Goal: Task Accomplishment & Management: Use online tool/utility

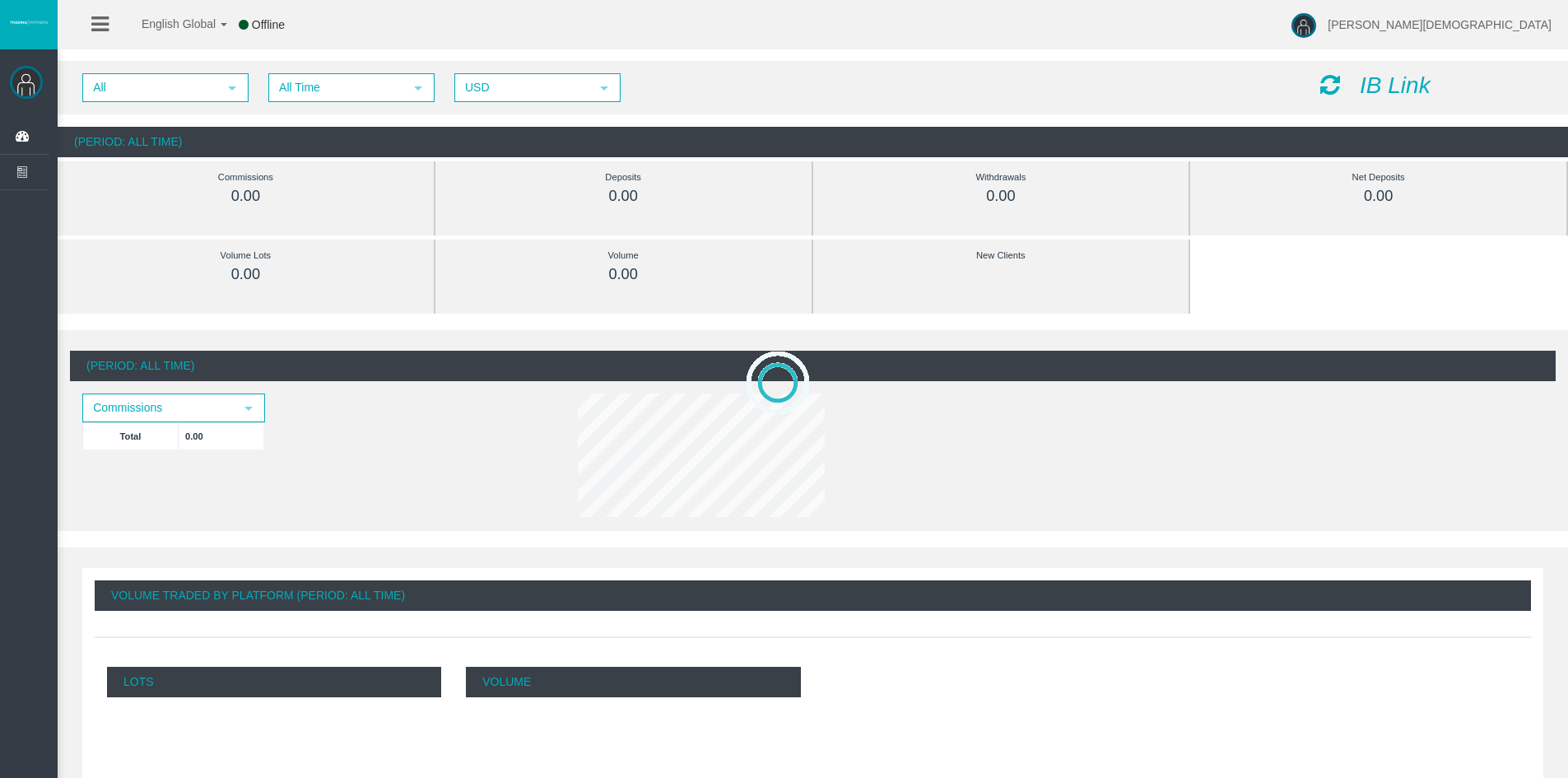
click at [1373, 83] on icon "IB Link" at bounding box center [1396, 85] width 71 height 26
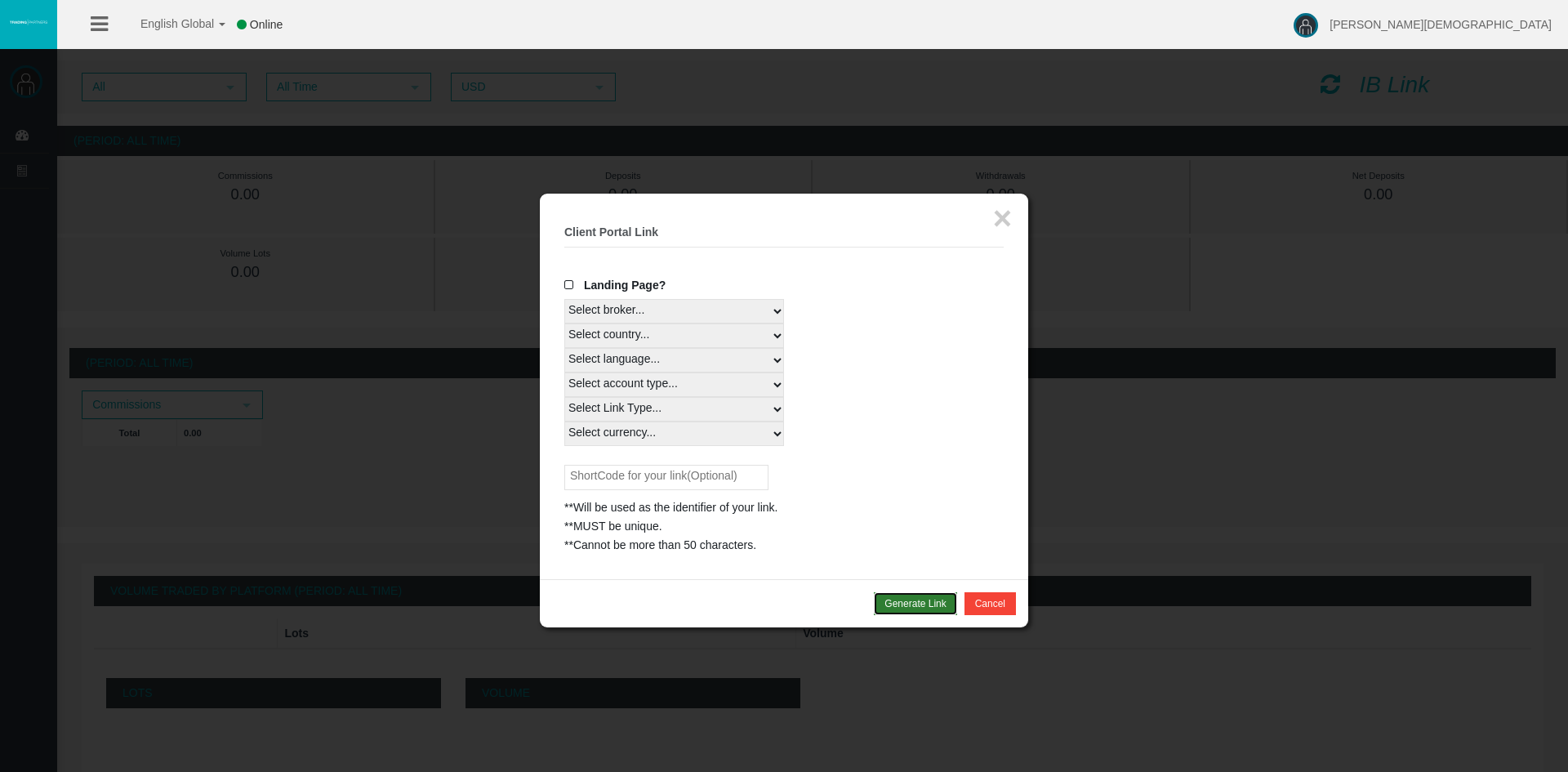
click at [923, 605] on button "Generate Link" at bounding box center [915, 604] width 82 height 23
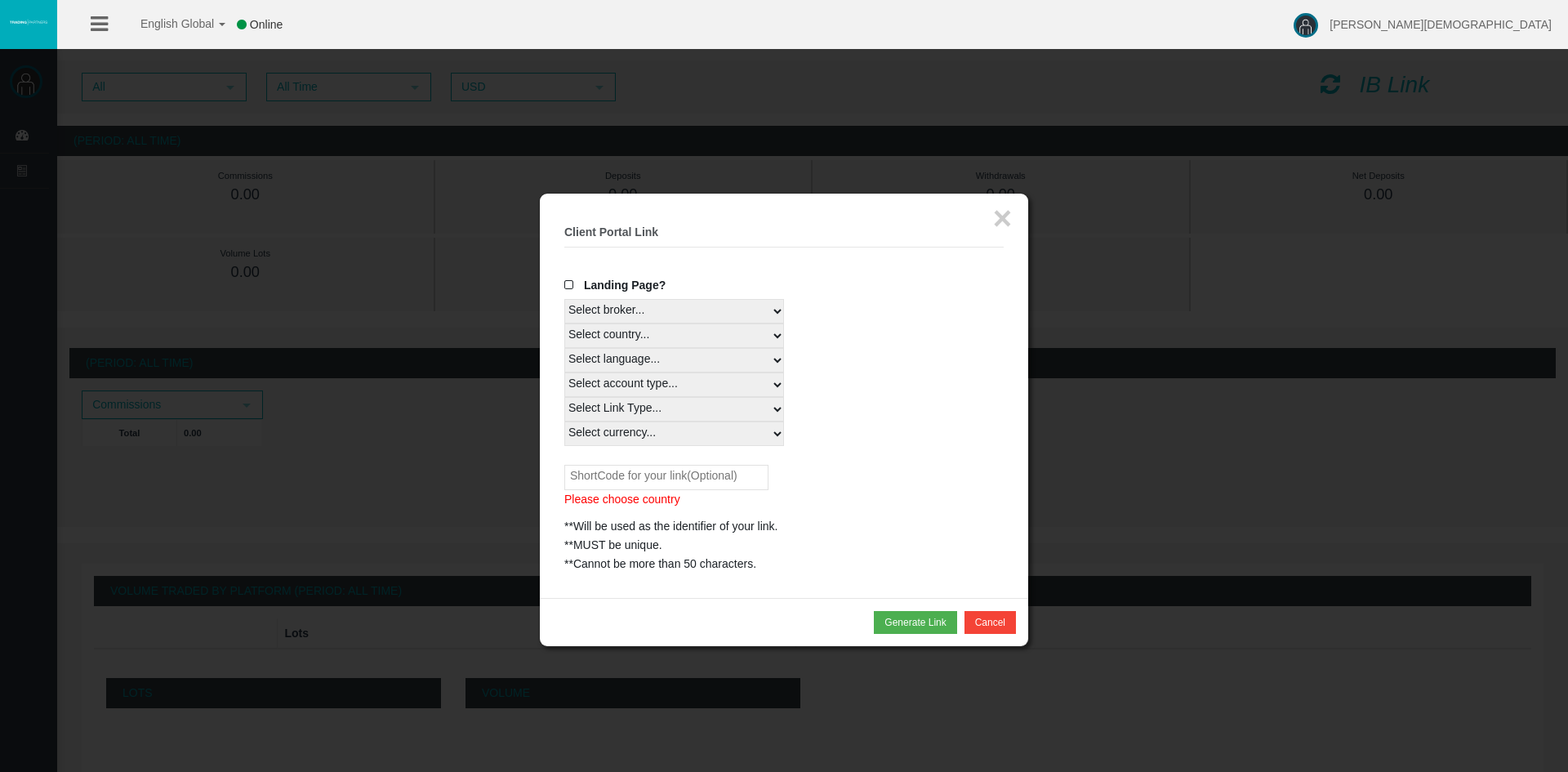
click at [726, 322] on select "Select broker... T4Trade" at bounding box center [674, 311] width 220 height 25
click at [564, 299] on select "Select broker... T4Trade" at bounding box center [674, 311] width 220 height 25
click at [735, 341] on select "Select country... Rest of the World" at bounding box center [674, 336] width 220 height 25
click at [980, 351] on div "Select language... English Japanese Chinese Portuguese Spanish Czech German Fre…" at bounding box center [784, 360] width 439 height 25
click at [762, 340] on select "Select country... Rest of the World" at bounding box center [674, 336] width 220 height 25
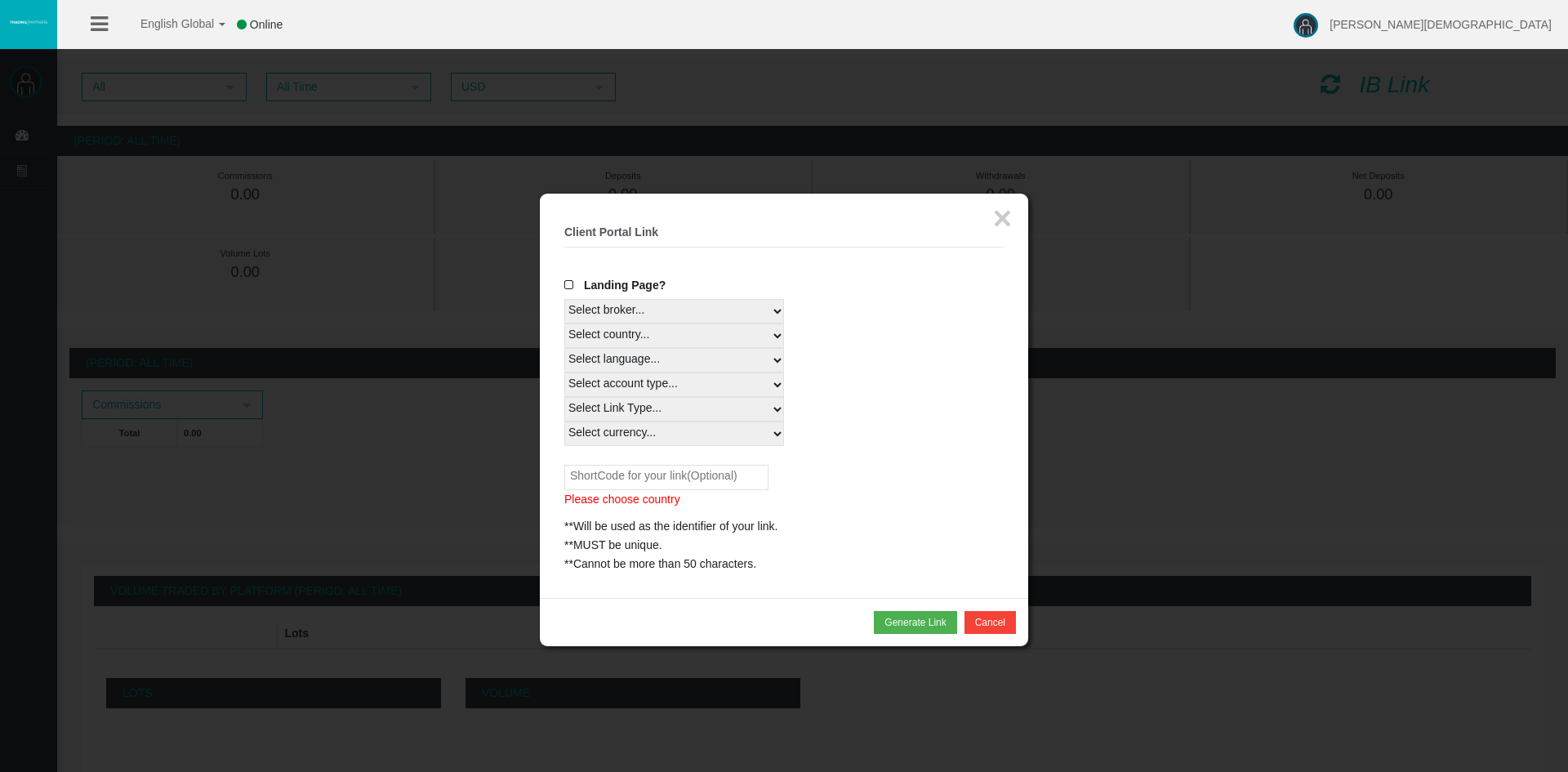
click at [575, 282] on span at bounding box center [572, 285] width 17 height 11
click at [0, 0] on input "Landing Page?" at bounding box center [0, 0] width 0 height 0
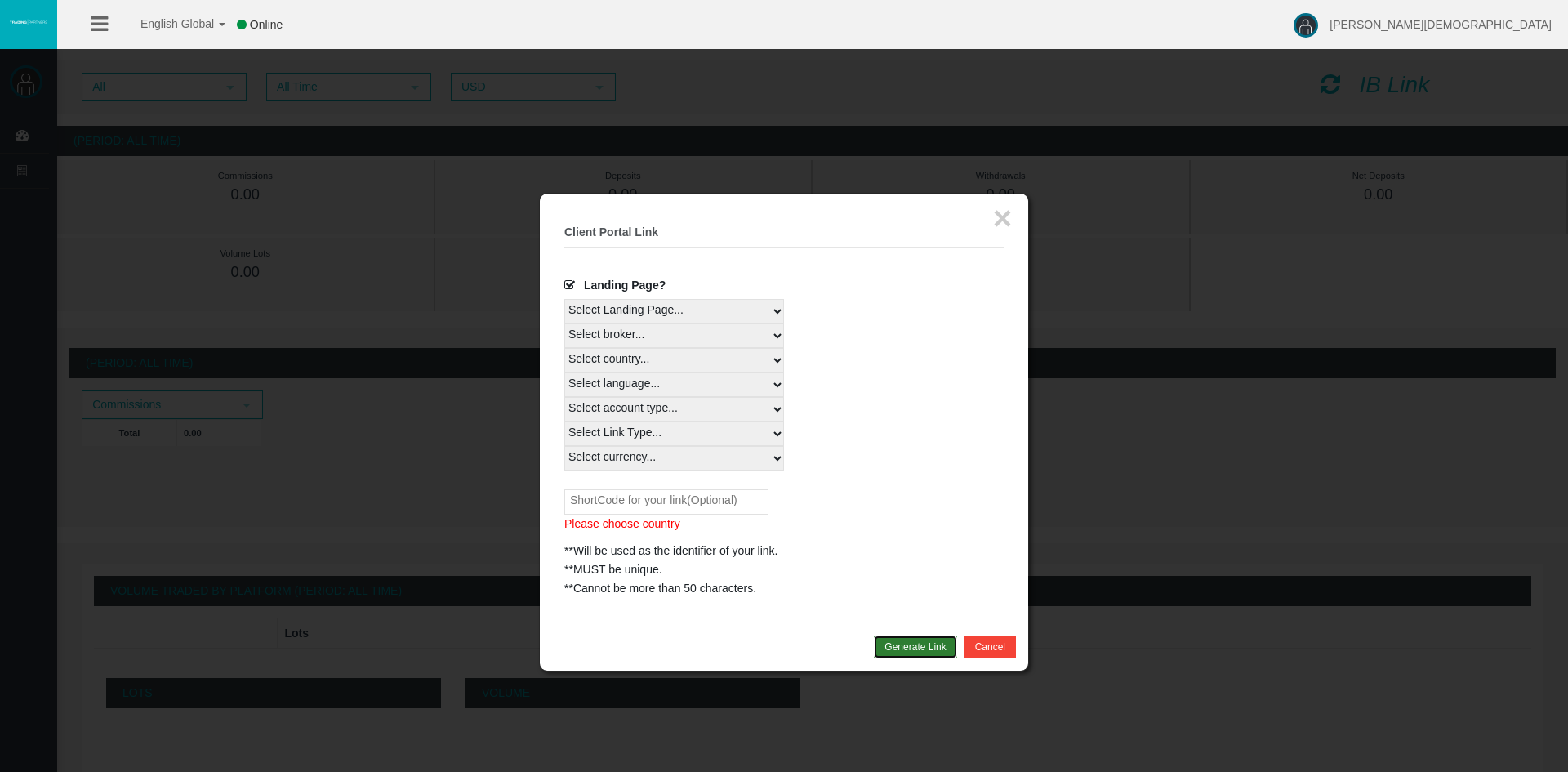
click at [920, 643] on button "Generate Link" at bounding box center [915, 647] width 82 height 23
click at [911, 647] on button "Generate Link" at bounding box center [915, 647] width 82 height 23
click at [988, 647] on button "Cancel" at bounding box center [990, 647] width 52 height 23
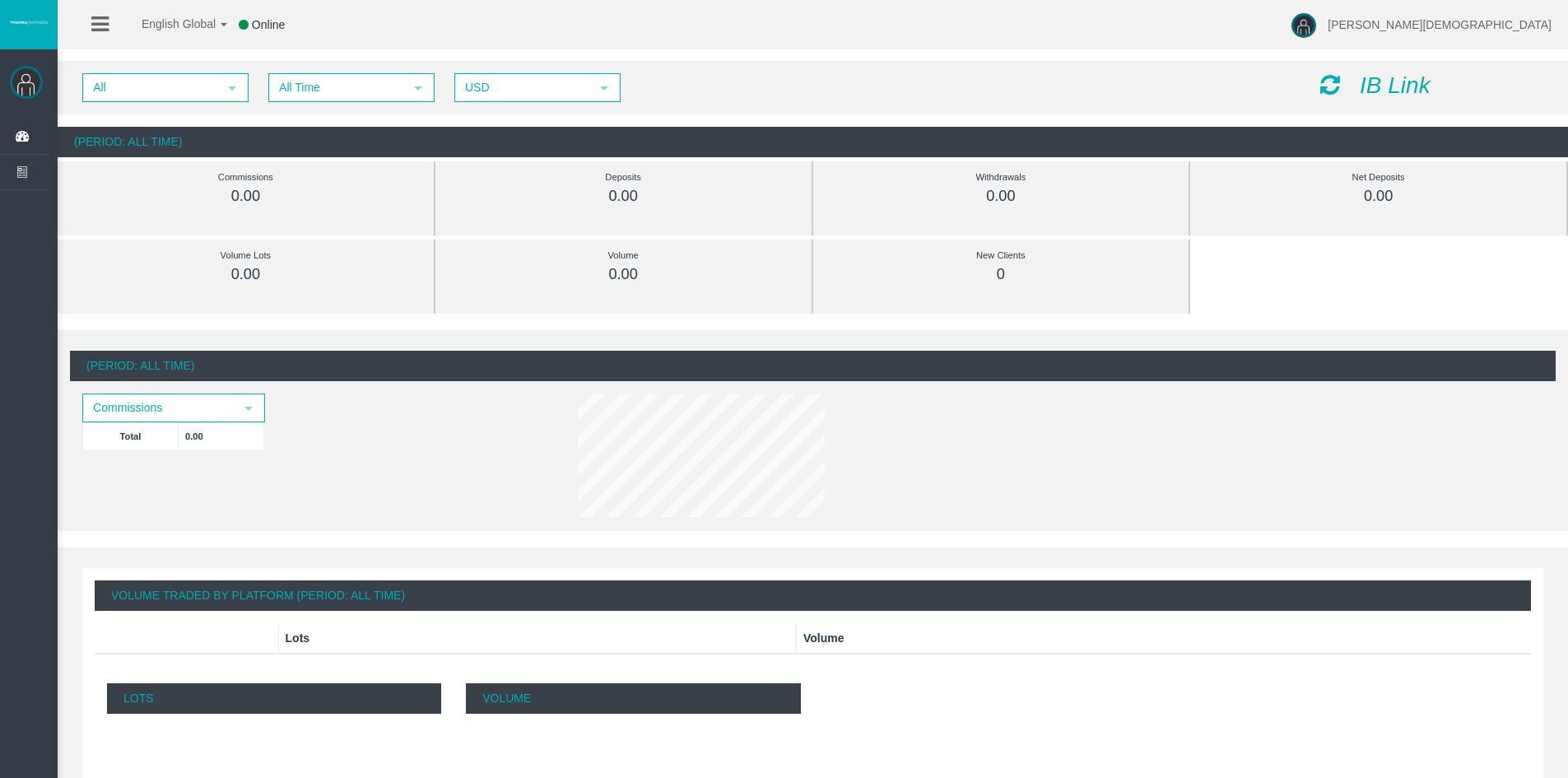
click at [1400, 87] on icon "IB Link" at bounding box center [1396, 85] width 71 height 26
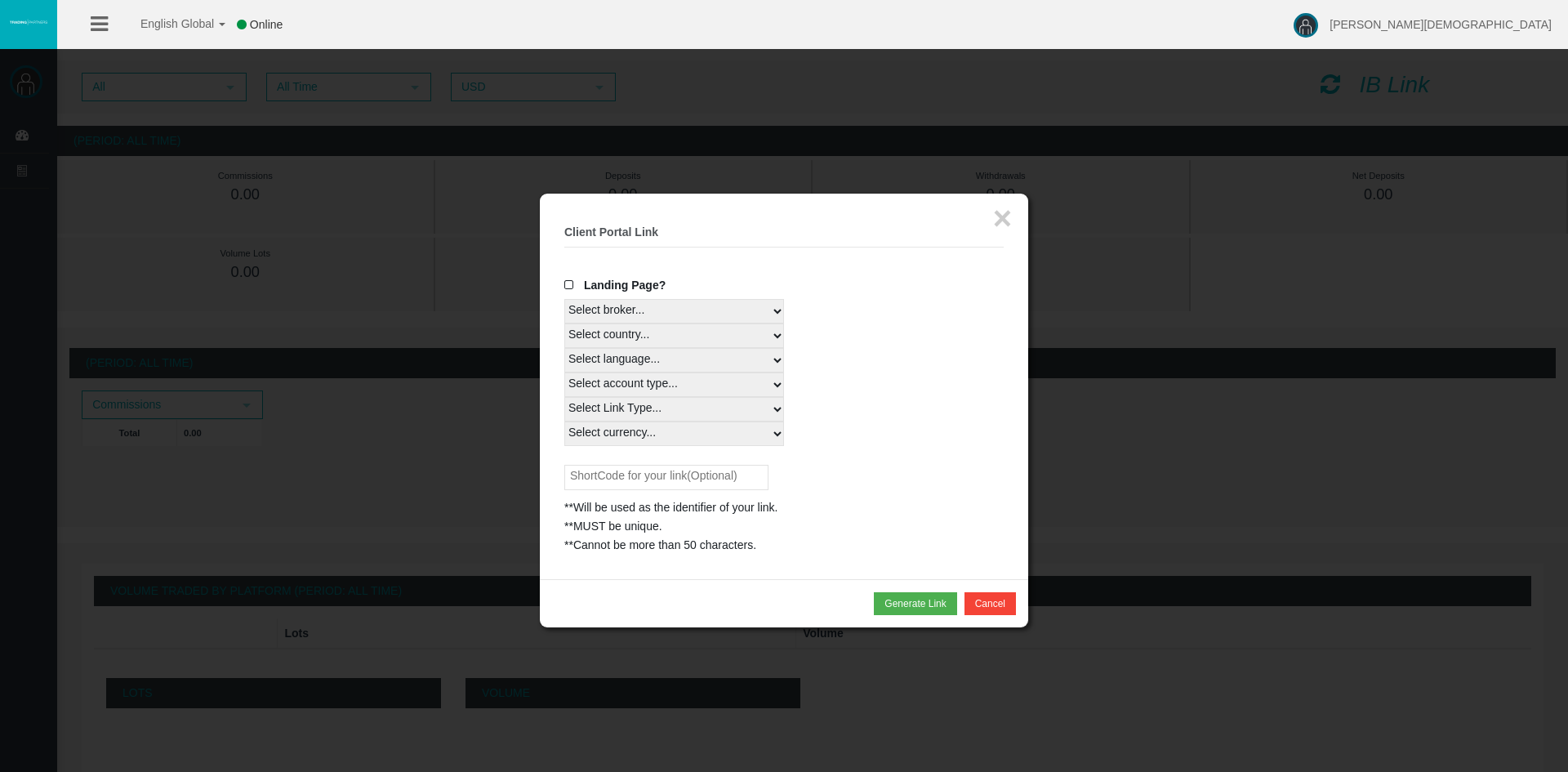
click at [660, 329] on select "Select country... Rest of the World" at bounding box center [674, 336] width 220 height 25
select select
click at [564, 323] on select "Select country... Rest of the World" at bounding box center [674, 336] width 220 height 25
click at [669, 364] on select "Select language... English Japanese Chinese Portuguese Spanish Czech German Fre…" at bounding box center [674, 360] width 220 height 25
select select
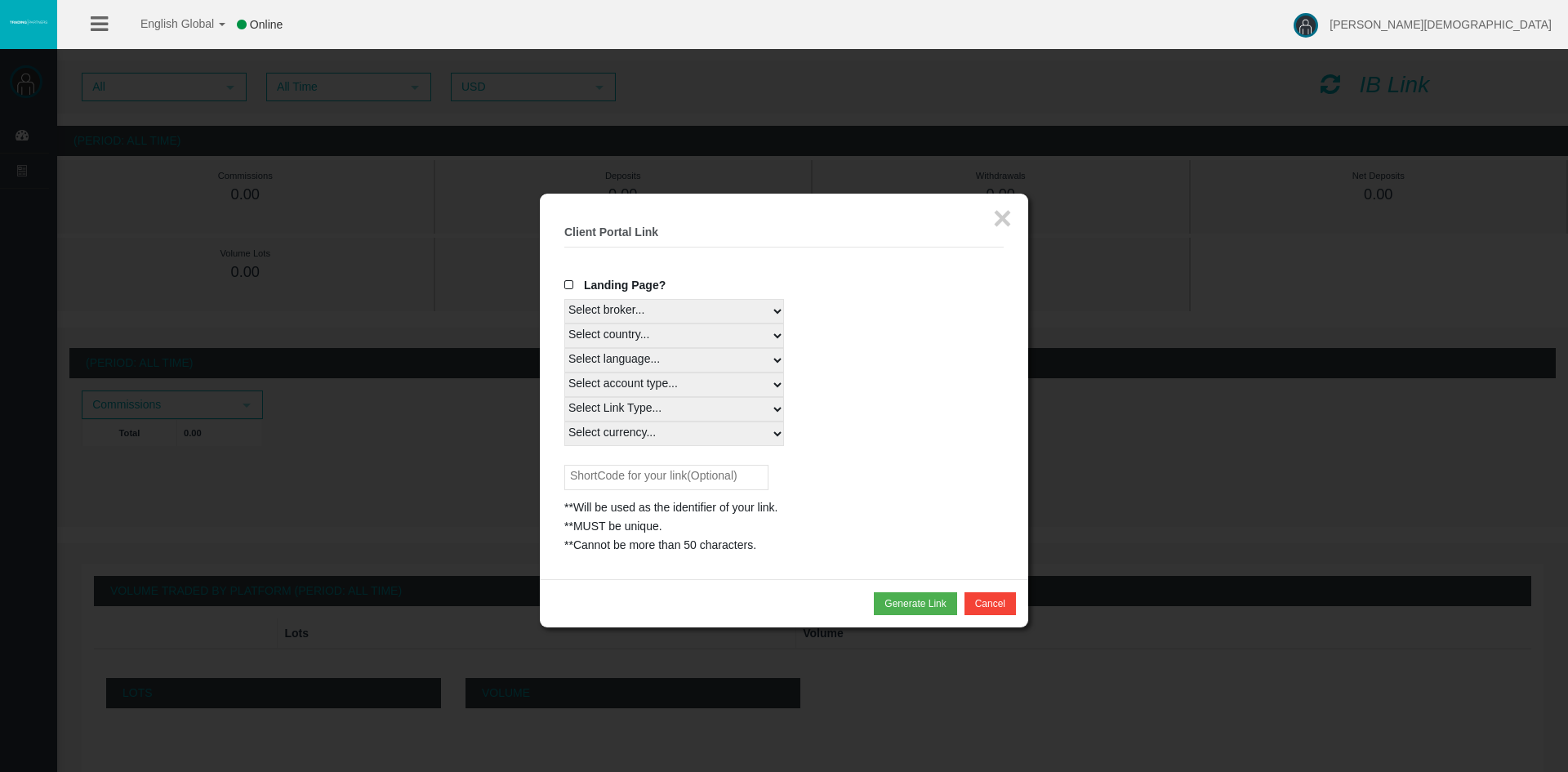
click at [564, 348] on select "Select language... English Japanese Chinese Portuguese Spanish Czech German Fre…" at bounding box center [674, 360] width 220 height 25
click at [686, 389] on select "Select account type... All Platforms Trade Copy MT4 LiveFloatingSpreadAccount M…" at bounding box center [674, 385] width 220 height 25
click at [876, 541] on div "**Cannot be more than 50 characters." at bounding box center [784, 544] width 439 height 18
click at [762, 386] on select "Select account type... All Platforms Trade Copy MT4 LiveFloatingSpreadAccount M…" at bounding box center [674, 385] width 220 height 25
select select
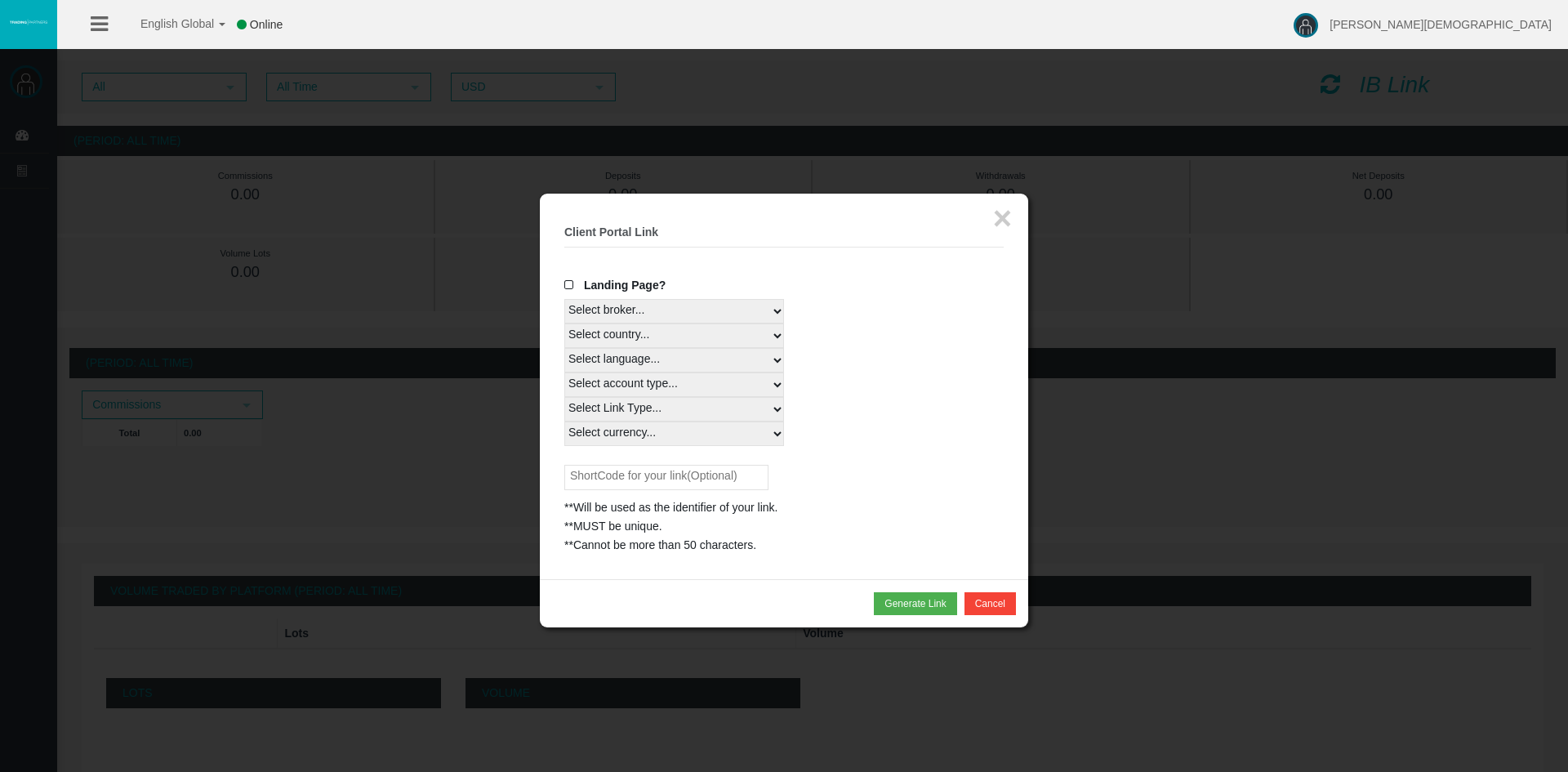
click at [564, 372] on select "Select account type... All Platforms Trade Copy MT4 LiveFloatingSpreadAccount M…" at bounding box center [674, 385] width 220 height 25
click at [715, 410] on select "Select Link Type... Real" at bounding box center [674, 409] width 220 height 25
select select "Real"
click at [564, 397] on select "Select Link Type... Real" at bounding box center [674, 409] width 220 height 25
click at [702, 437] on select "Select currency... All Currencies" at bounding box center [674, 434] width 220 height 25
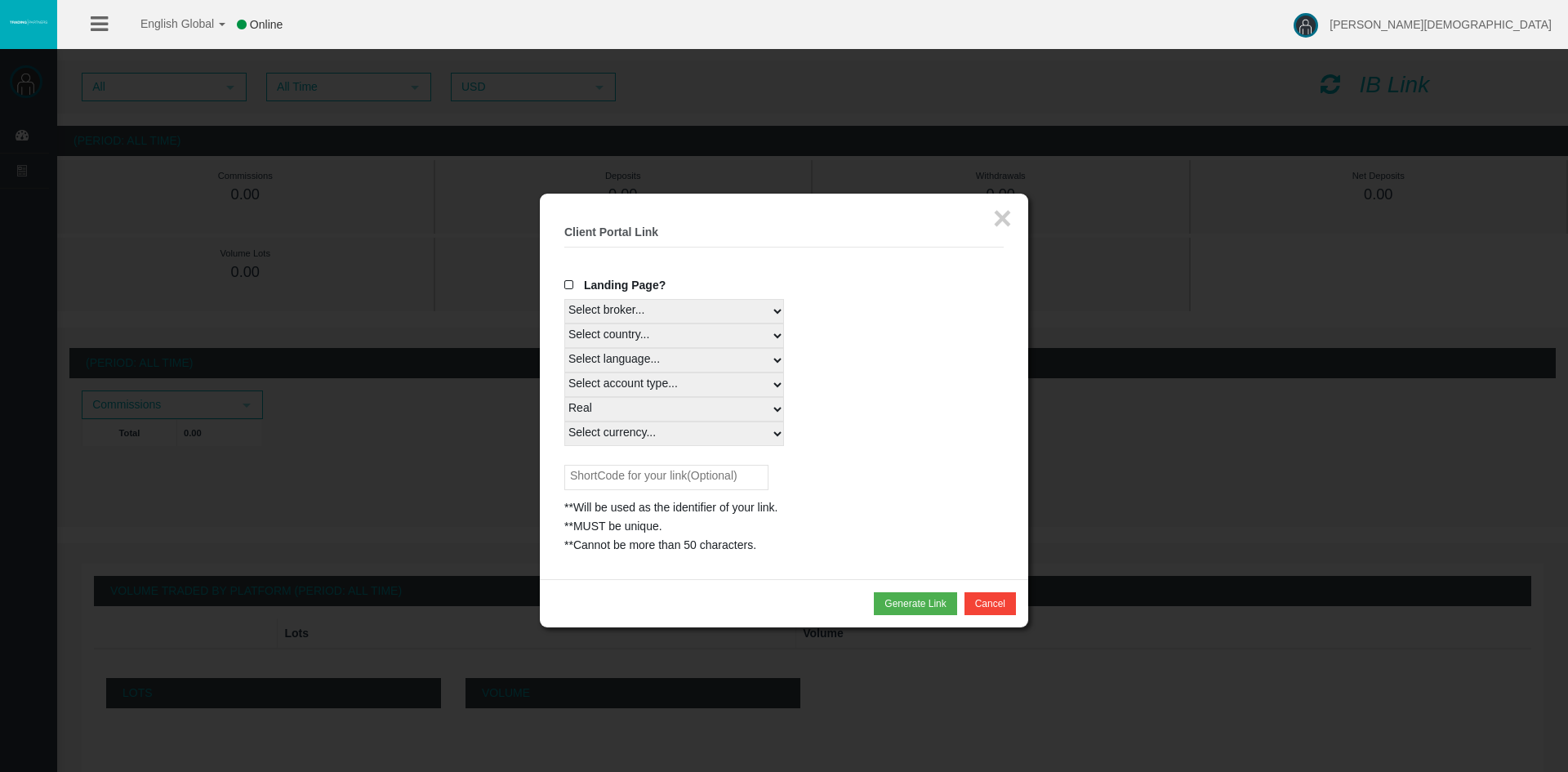
select select "All Currencies"
click at [564, 421] on select "Select currency... All Currencies" at bounding box center [674, 434] width 220 height 25
click at [913, 615] on button "Generate Link" at bounding box center [915, 604] width 82 height 23
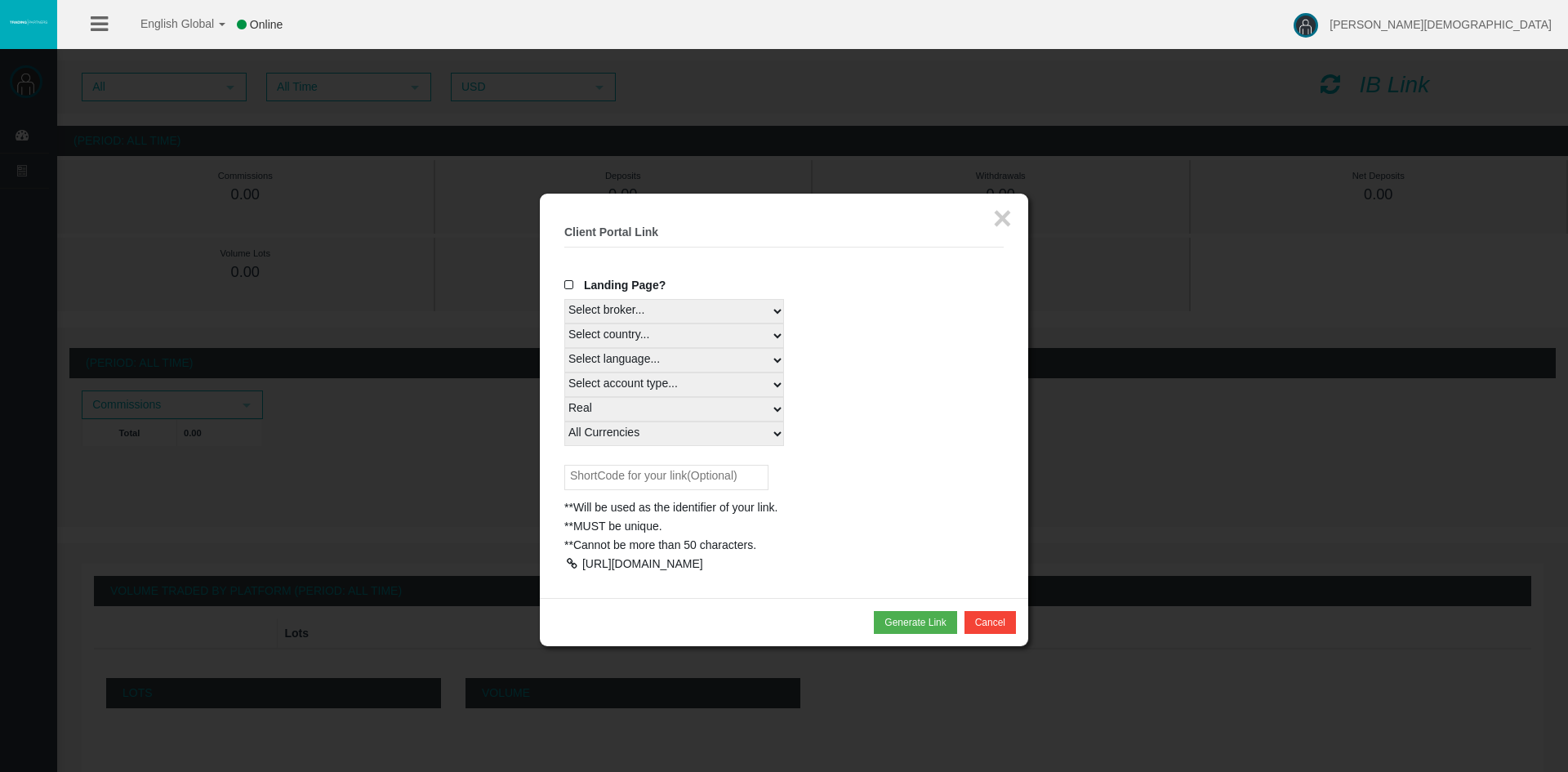
click at [734, 342] on select "Select country... Rest of the World" at bounding box center [674, 336] width 220 height 25
click at [875, 359] on div "Select language... English Japanese Chinese Portuguese Spanish Czech German Fre…" at bounding box center [784, 360] width 439 height 25
click at [778, 386] on select "Select account type... All Platforms Trade Copy MT4 LiveFloatingSpreadAccount M…" at bounding box center [674, 385] width 220 height 25
click at [564, 372] on select "Select account type... All Platforms Trade Copy MT4 LiveFloatingSpreadAccount M…" at bounding box center [674, 385] width 220 height 25
click at [753, 411] on select "Select Link Type... Real" at bounding box center [674, 409] width 220 height 25
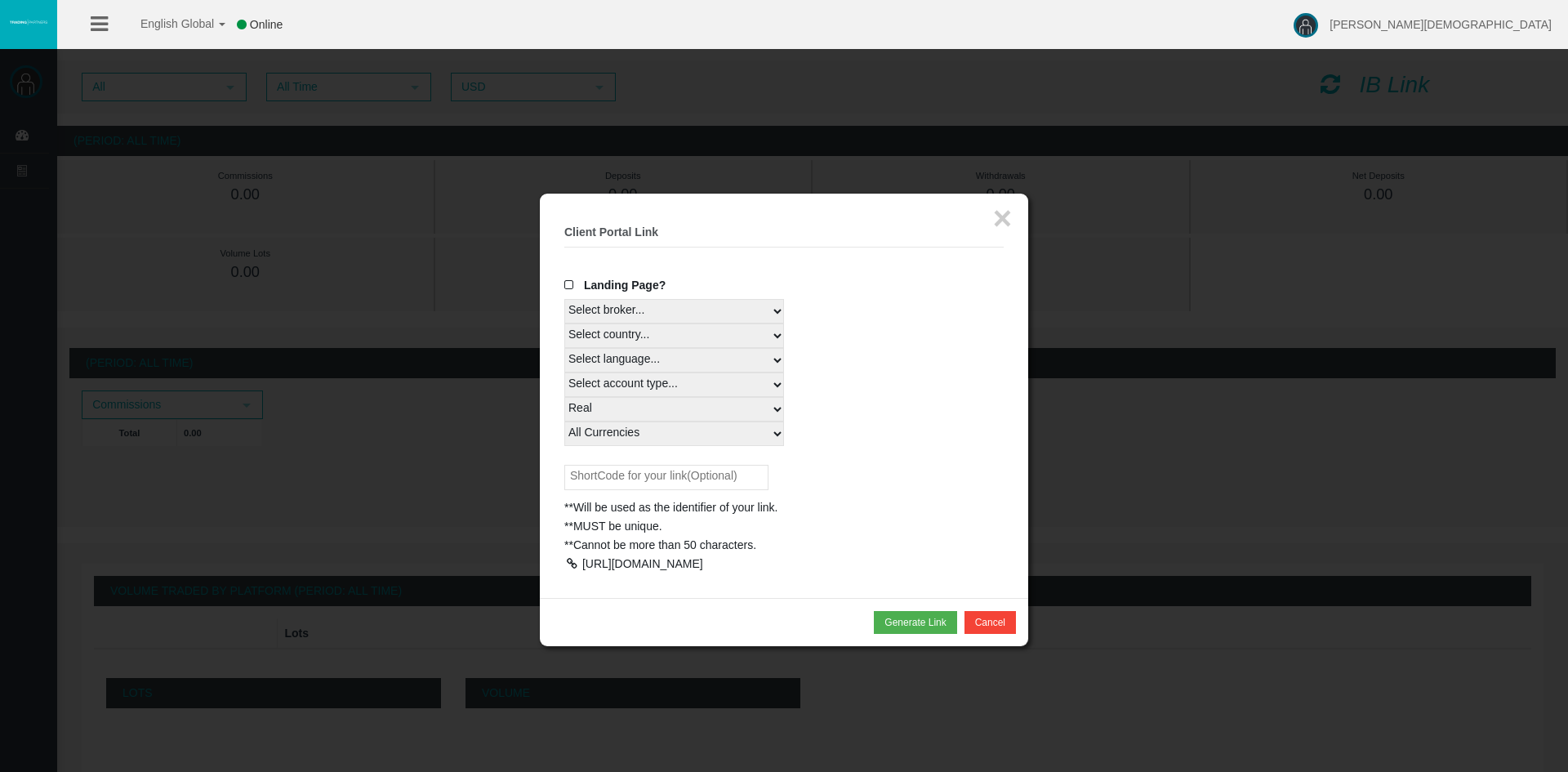
click at [564, 397] on select "Select Link Type... Real" at bounding box center [674, 409] width 220 height 25
click at [713, 432] on select "Select currency... All Currencies" at bounding box center [674, 434] width 220 height 25
click at [564, 421] on select "Select currency... All Currencies" at bounding box center [674, 434] width 220 height 25
click at [749, 441] on select "Select currency... All Currencies" at bounding box center [674, 434] width 220 height 25
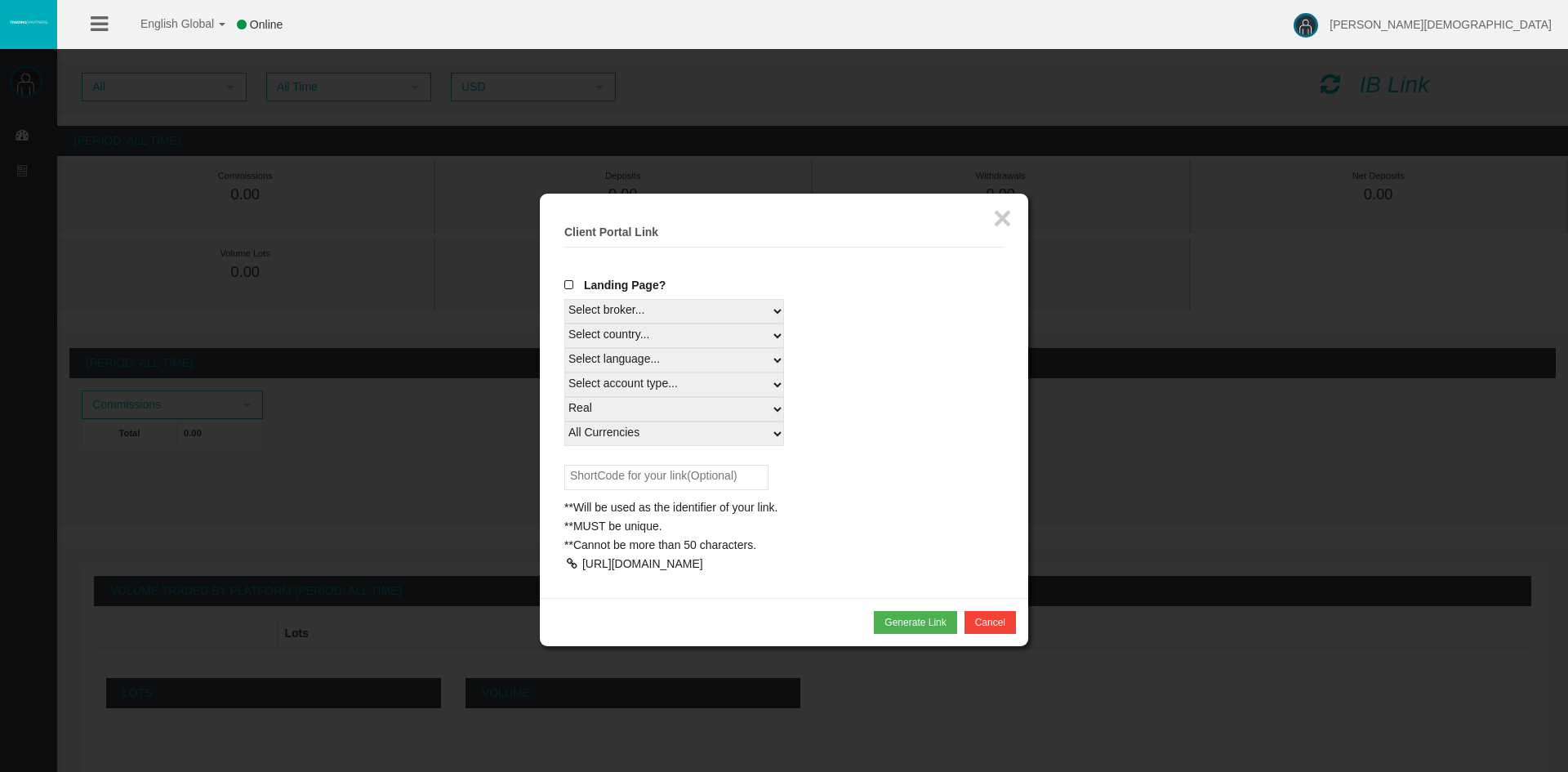
click at [616, 570] on div "[URL][DOMAIN_NAME]" at bounding box center [642, 563] width 121 height 13
click at [1005, 218] on button "×" at bounding box center [1002, 217] width 18 height 32
